Goal: Task Accomplishment & Management: Use online tool/utility

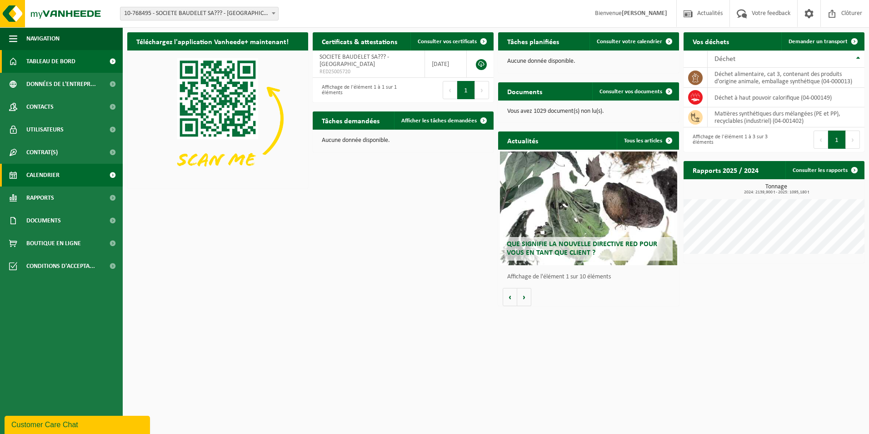
drag, startPoint x: 35, startPoint y: 174, endPoint x: 122, endPoint y: 181, distance: 87.1
click at [35, 174] on span "Calendrier" at bounding box center [42, 175] width 33 height 23
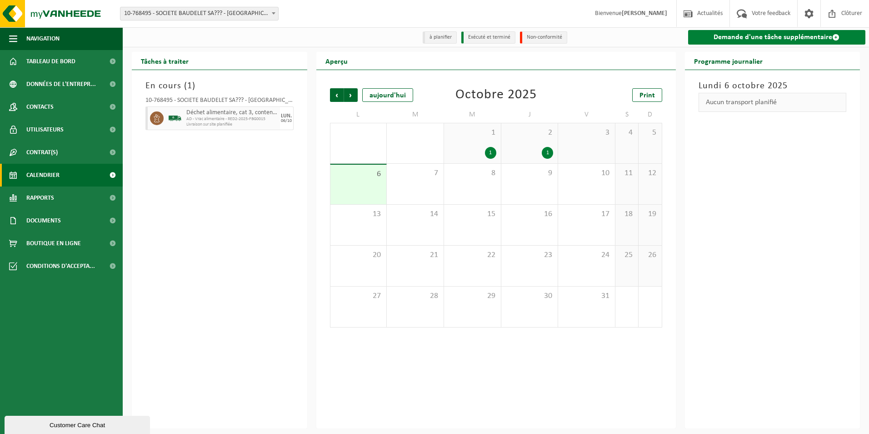
click at [836, 35] on span at bounding box center [835, 37] width 7 height 7
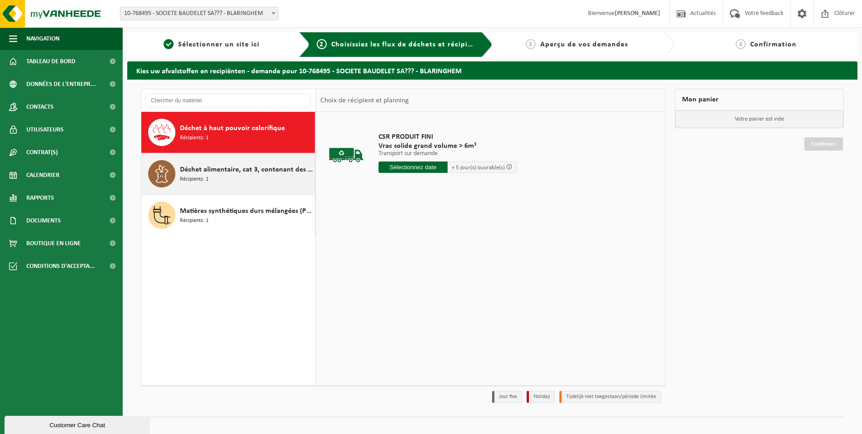
click at [161, 172] on icon at bounding box center [162, 174] width 18 height 18
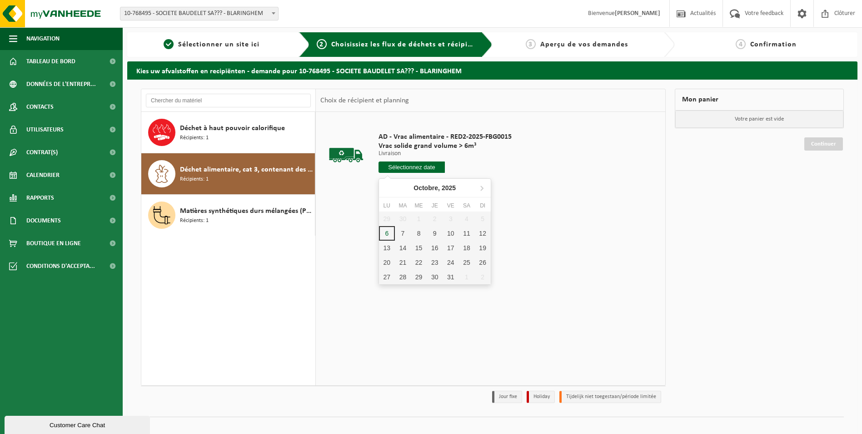
click at [396, 168] on input "text" at bounding box center [412, 166] width 67 height 11
click at [416, 234] on div "8" at bounding box center [419, 233] width 16 height 15
type input "à partir de 2025-10-08"
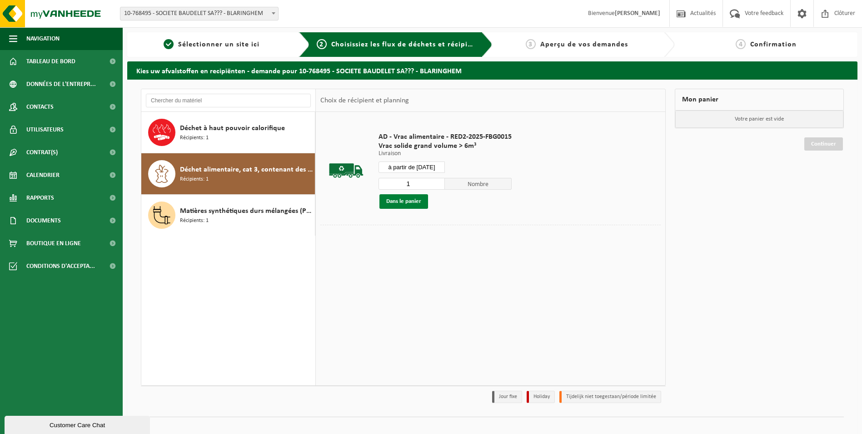
click at [405, 200] on button "Dans le panier" at bounding box center [404, 201] width 49 height 15
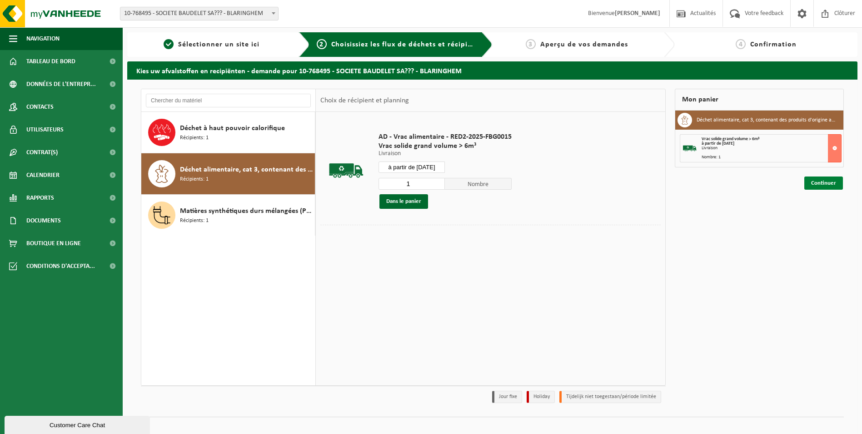
click at [821, 182] on link "Continuer" at bounding box center [824, 182] width 39 height 13
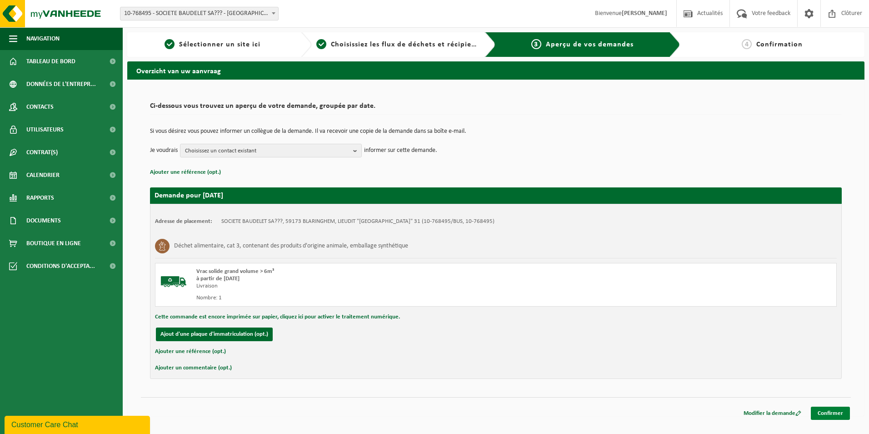
click at [827, 409] on link "Confirmer" at bounding box center [830, 412] width 39 height 13
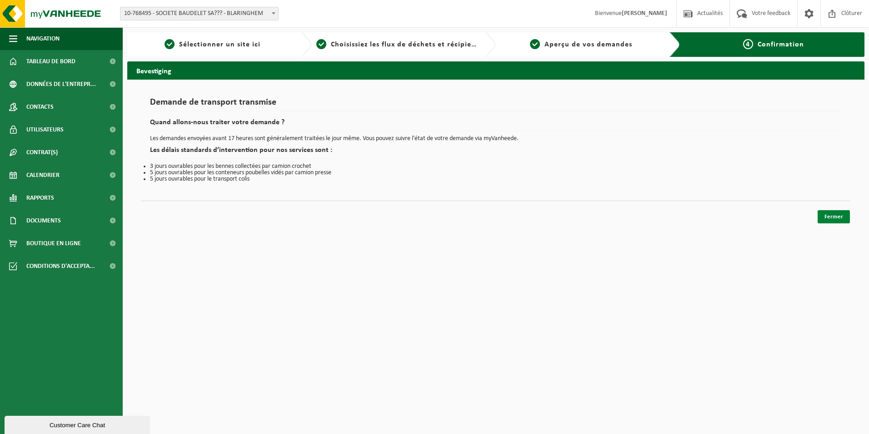
click at [833, 217] on link "Fermer" at bounding box center [834, 216] width 32 height 13
